Goal: Task Accomplishment & Management: Manage account settings

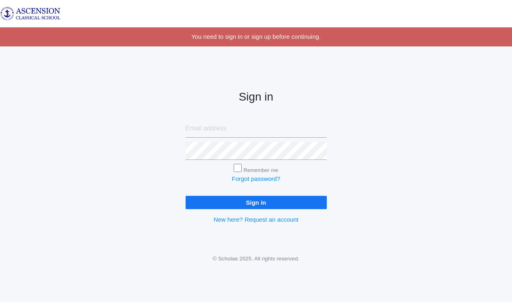
type input "[EMAIL_ADDRESS][DOMAIN_NAME]"
click at [241, 204] on input "Sign in" at bounding box center [255, 202] width 141 height 13
click at [241, 169] on input "Remember me" at bounding box center [237, 168] width 8 height 8
checkbox input "false"
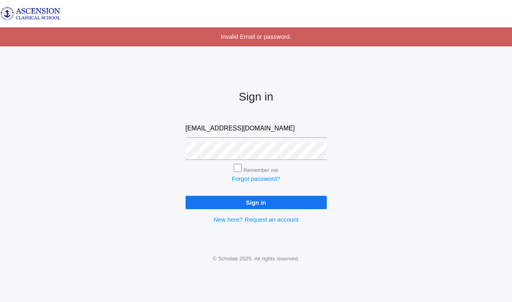
click at [243, 202] on input "Sign in" at bounding box center [255, 202] width 141 height 13
click at [237, 166] on input "Remember me" at bounding box center [237, 168] width 8 height 8
checkbox input "true"
click at [234, 198] on input "Sign in" at bounding box center [255, 202] width 141 height 13
click at [175, 148] on div "Sign in katecmanning@gmail.com Remember me Forgot password? Sign in New here? R…" at bounding box center [256, 150] width 512 height 188
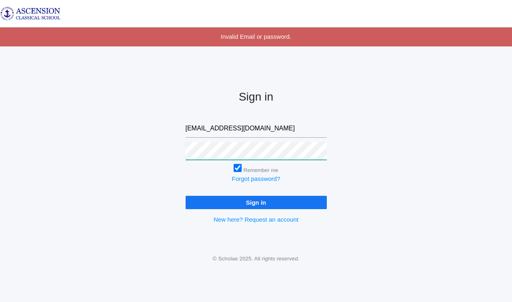
click at [185, 196] on input "Sign in" at bounding box center [255, 202] width 141 height 13
click at [175, 150] on div "Sign in katecmanning@gmail.com Remember me Forgot password? Sign in New here? R…" at bounding box center [256, 150] width 512 height 188
click at [178, 151] on div "Sign in katecmanning@gmail.com Remember me Forgot password? Sign in New here? R…" at bounding box center [255, 150] width 161 height 188
click at [185, 196] on input "Sign in" at bounding box center [255, 202] width 141 height 13
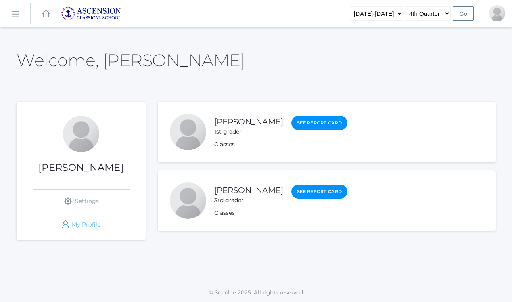
click at [95, 224] on link "icons/user/plain Created with Sketch. My Profile" at bounding box center [81, 224] width 97 height 23
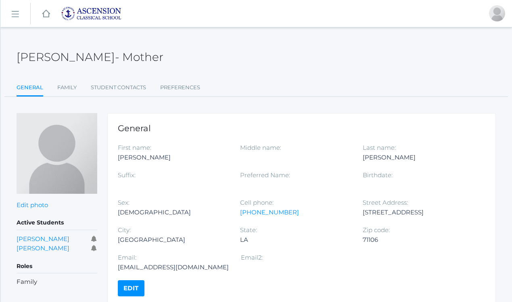
click at [19, 17] on rect at bounding box center [14, 14] width 13 height 13
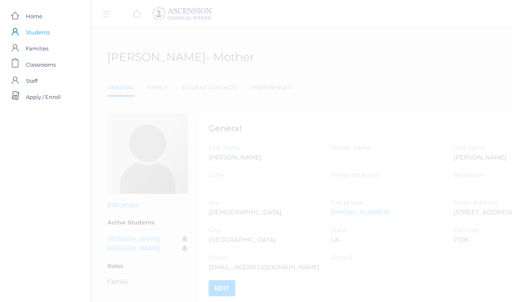
click at [44, 34] on span "Students" at bounding box center [38, 32] width 24 height 16
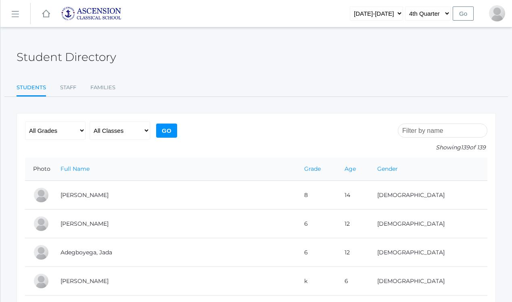
click at [19, 20] on link "icons/ui/navigation/hamburger Created with Sketch." at bounding box center [15, 14] width 30 height 22
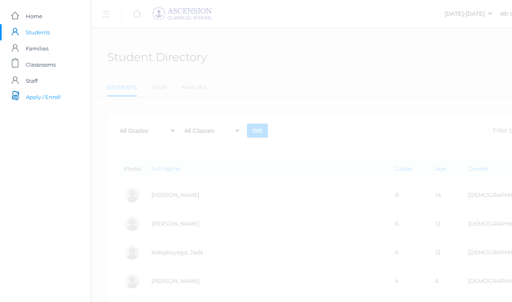
click at [32, 98] on span "Apply / Enroll" at bounding box center [43, 97] width 35 height 16
click at [38, 48] on span "Families" at bounding box center [37, 48] width 23 height 16
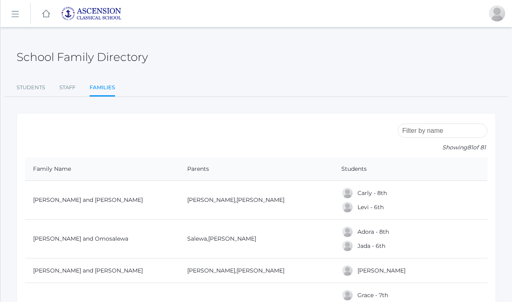
click at [47, 12] on rect at bounding box center [46, 14] width 10 height 10
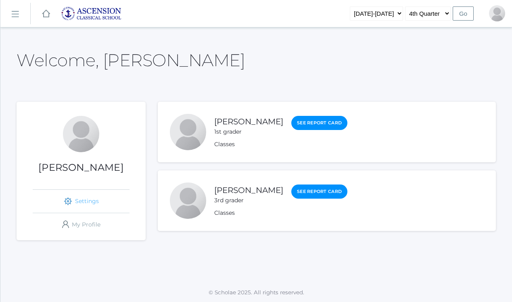
click at [82, 202] on link "icons/ui/navigation/settings Created with Sketch. Settings" at bounding box center [81, 200] width 97 height 23
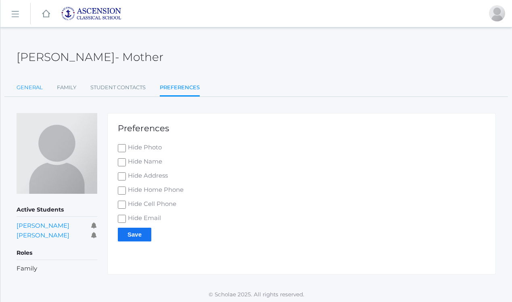
click at [37, 86] on link "General" at bounding box center [30, 87] width 26 height 16
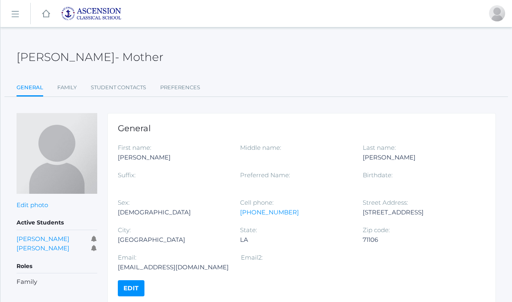
click at [21, 12] on link "icons/ui/navigation/hamburger Created with Sketch." at bounding box center [15, 14] width 30 height 22
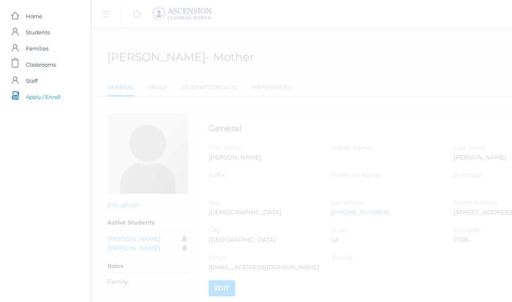
click at [50, 95] on span "Apply / Enroll" at bounding box center [43, 97] width 35 height 16
click at [382, 28] on div "icons/ui/navigation/hamburger Created with Sketch. icons/ui/navigation/home Cre…" at bounding box center [347, 168] width 512 height 336
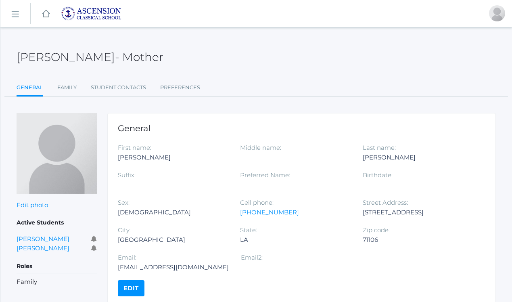
click at [19, 12] on link "icons/ui/navigation/hamburger Created with Sketch." at bounding box center [15, 14] width 30 height 22
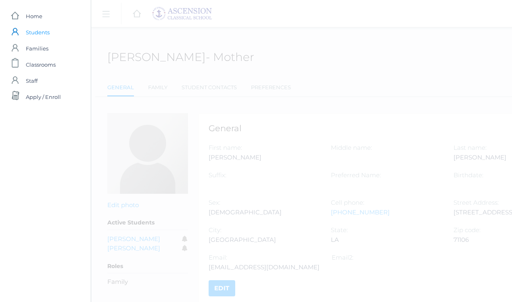
click at [26, 33] on span "Students" at bounding box center [38, 32] width 24 height 16
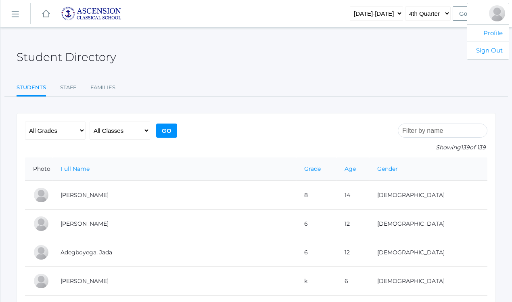
drag, startPoint x: 495, startPoint y: 8, endPoint x: 495, endPoint y: 17, distance: 9.3
click at [495, 17] on div at bounding box center [497, 13] width 16 height 16
click at [493, 34] on link "Profile" at bounding box center [488, 33] width 42 height 18
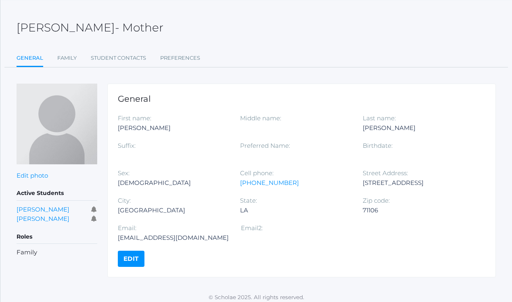
scroll to position [34, 0]
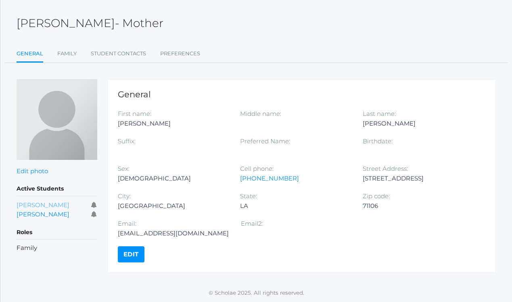
click at [30, 204] on link "Luke Manning" at bounding box center [43, 205] width 53 height 8
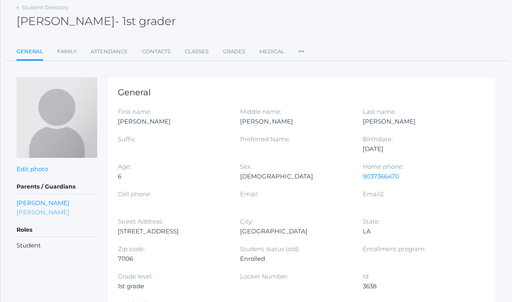
scroll to position [37, 0]
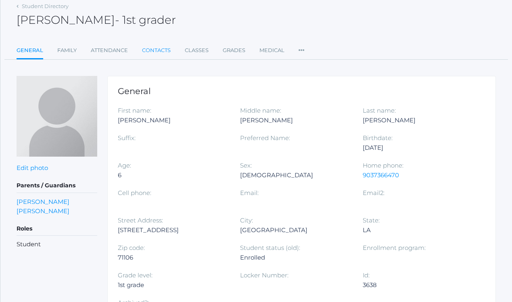
click at [155, 51] on link "Contacts" at bounding box center [156, 50] width 29 height 16
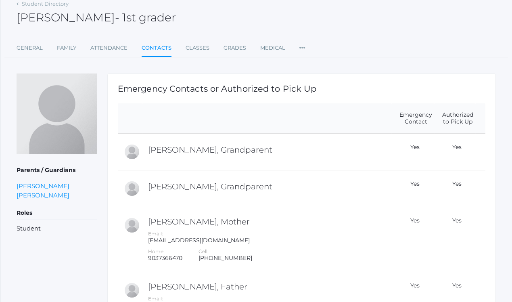
scroll to position [39, 0]
click at [301, 49] on icon at bounding box center [302, 46] width 6 height 11
click at [28, 53] on link "General" at bounding box center [30, 49] width 26 height 16
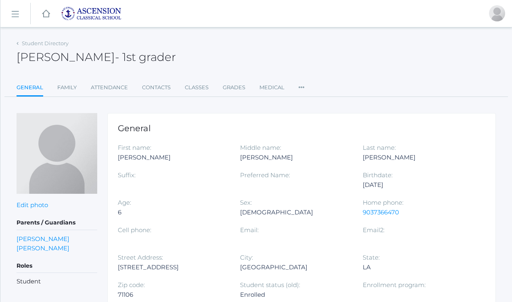
click at [298, 86] on icon at bounding box center [301, 84] width 6 height 11
click at [307, 105] on link "Preferences" at bounding box center [326, 104] width 40 height 16
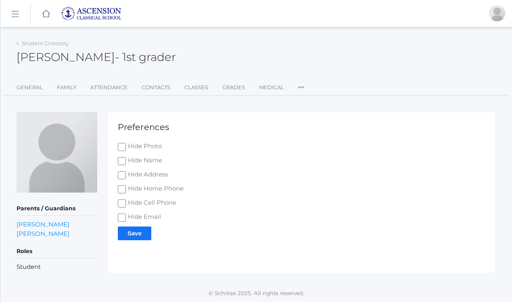
click at [340, 72] on div "Student Directory Luke Manning - 1st grader Luke Manning 1st grader General Fam…" at bounding box center [256, 66] width 479 height 58
click at [24, 43] on link "Student Directory" at bounding box center [45, 43] width 47 height 6
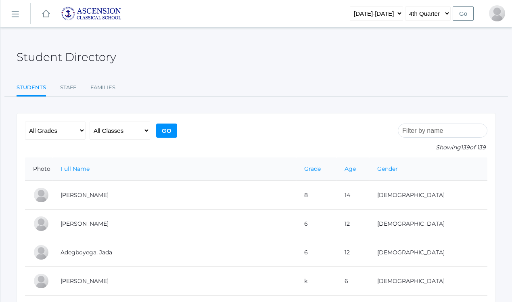
click at [97, 15] on img at bounding box center [91, 13] width 60 height 14
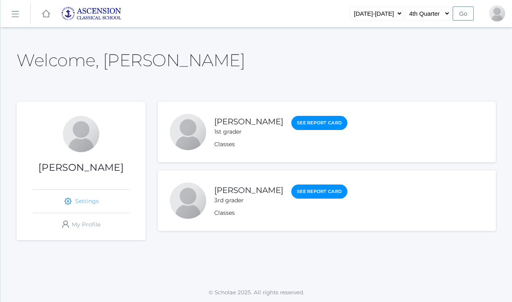
click at [77, 202] on link "icons/ui/navigation/settings Created with Sketch. Settings" at bounding box center [81, 200] width 97 height 23
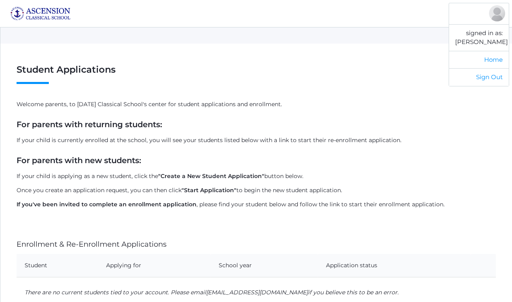
click at [494, 12] on div at bounding box center [497, 13] width 16 height 16
